Goal: Find specific page/section: Find specific page/section

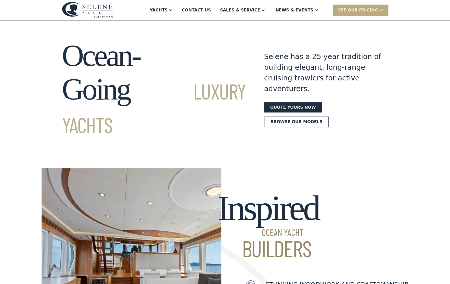
click at [378, 9] on div "SEE Our Pricing" at bounding box center [361, 10] width 56 height 11
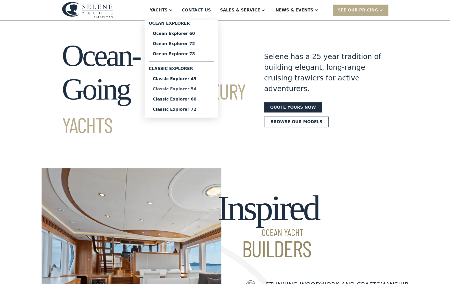
click at [197, 90] on div "Classic Explorer 54" at bounding box center [181, 89] width 57 height 4
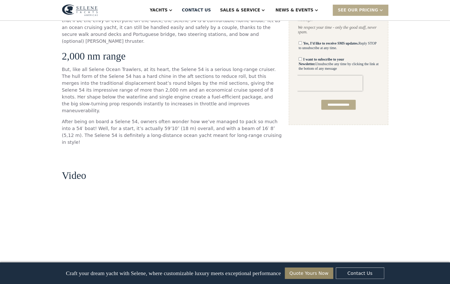
scroll to position [382, 0]
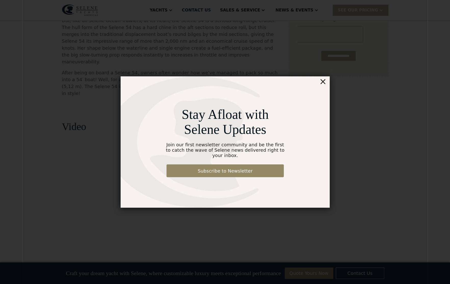
click at [324, 85] on div "×" at bounding box center [322, 81] width 7 height 10
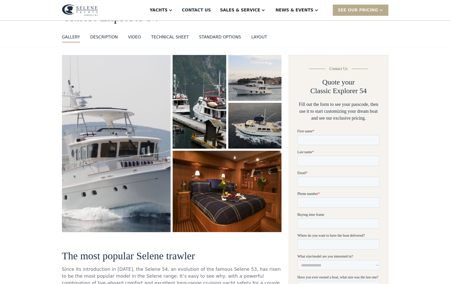
scroll to position [0, 0]
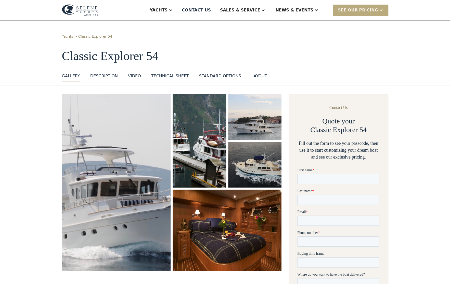
click at [366, 10] on div "SEE Our Pricing" at bounding box center [358, 10] width 40 height 6
click at [376, 10] on div "SEE Our Pricing" at bounding box center [358, 10] width 40 height 6
click at [379, 32] on link "Already have a passcode" at bounding box center [367, 32] width 69 height 11
